Goal: Transaction & Acquisition: Obtain resource

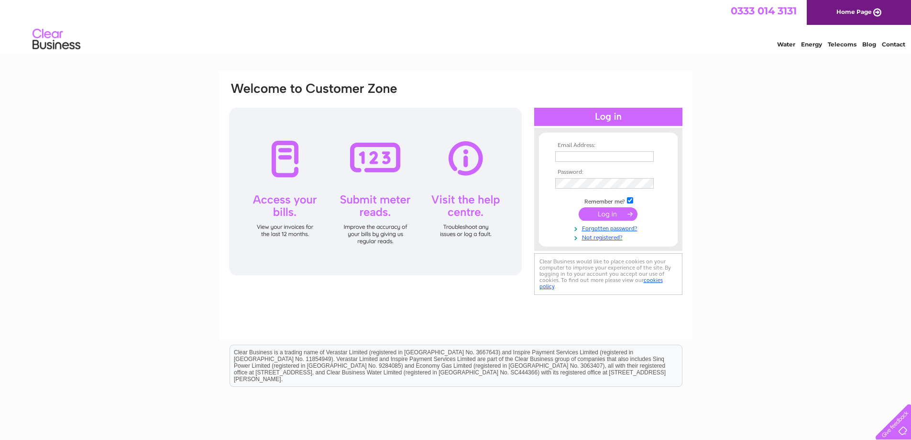
type input "[EMAIL_ADDRESS][DOMAIN_NAME]"
click at [602, 216] on input "submit" at bounding box center [608, 213] width 59 height 13
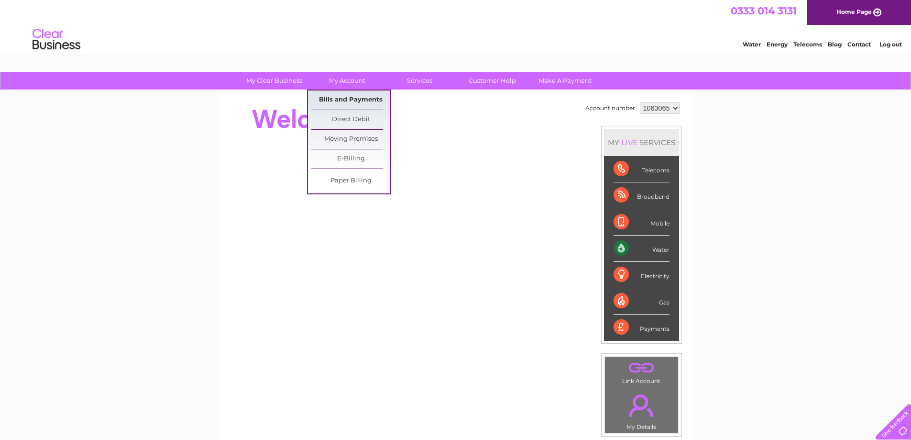
click at [345, 96] on link "Bills and Payments" at bounding box center [350, 99] width 79 height 19
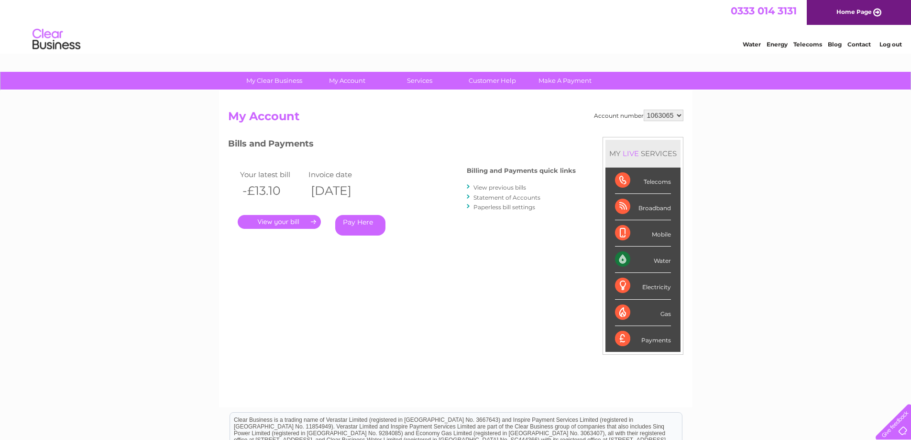
click at [488, 188] on link "View previous bills" at bounding box center [499, 187] width 53 height 7
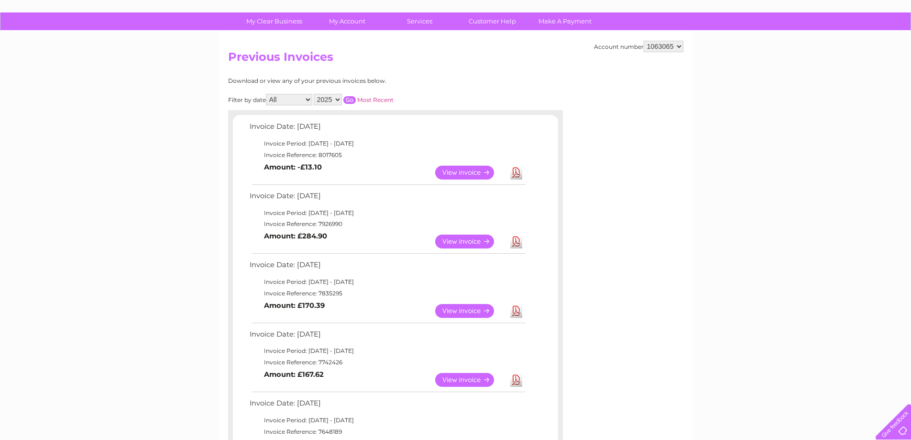
scroll to position [48, 0]
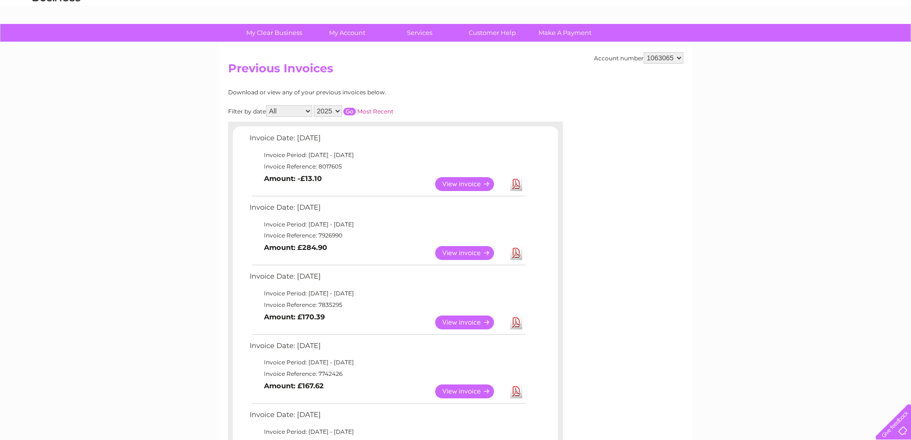
click at [354, 110] on input "button" at bounding box center [349, 112] width 12 height 8
click at [369, 112] on link "Most Recent" at bounding box center [375, 111] width 36 height 7
click at [451, 253] on link "View" at bounding box center [470, 253] width 70 height 14
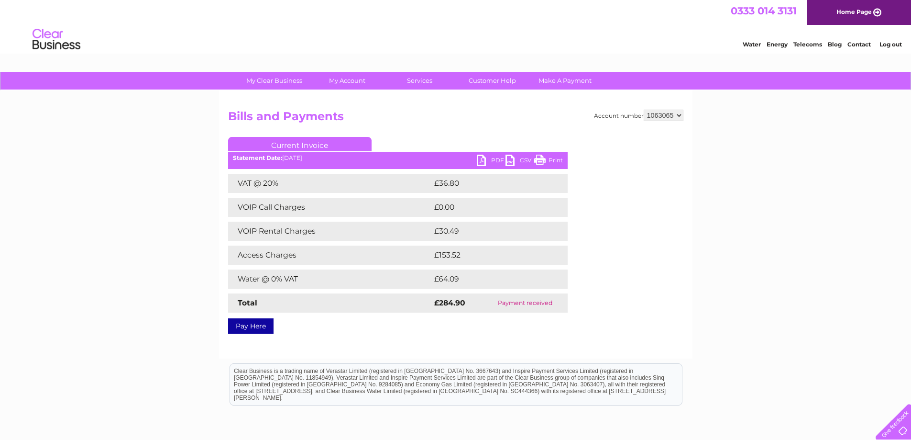
click at [506, 161] on link "CSV" at bounding box center [520, 161] width 29 height 14
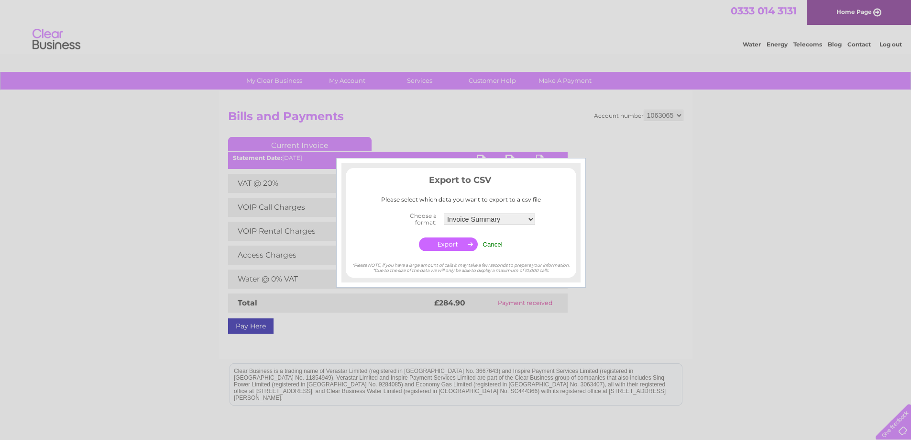
click at [494, 244] on input "Cancel" at bounding box center [493, 244] width 20 height 7
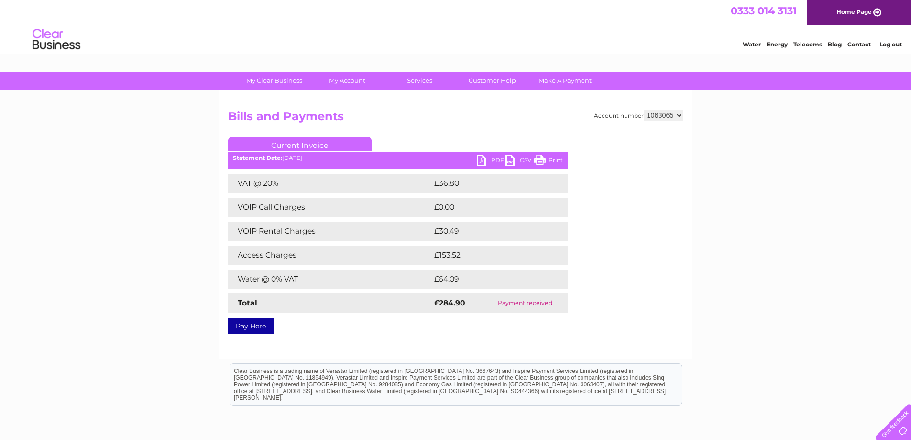
click at [480, 163] on link "PDF" at bounding box center [491, 161] width 29 height 14
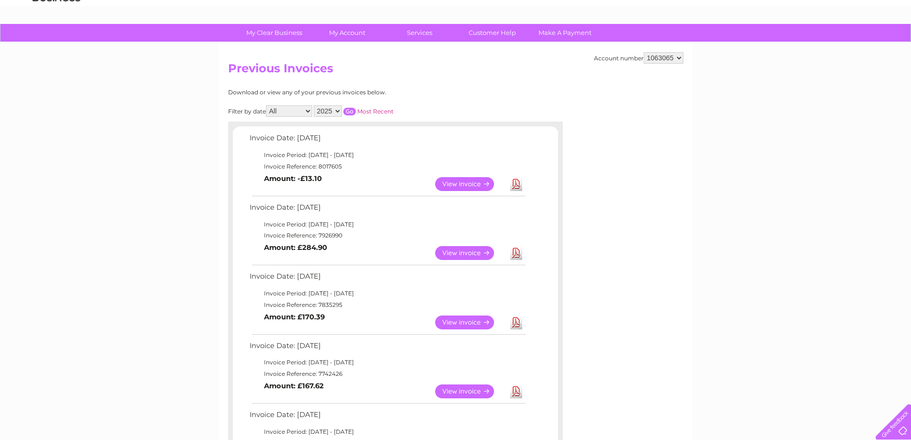
click at [470, 180] on link "View" at bounding box center [470, 184] width 70 height 14
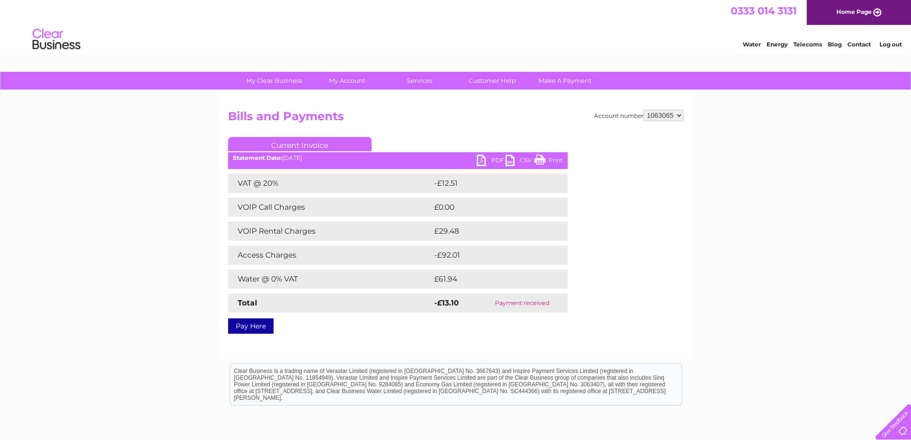
click at [477, 159] on link "PDF" at bounding box center [491, 161] width 29 height 14
